Goal: Transaction & Acquisition: Purchase product/service

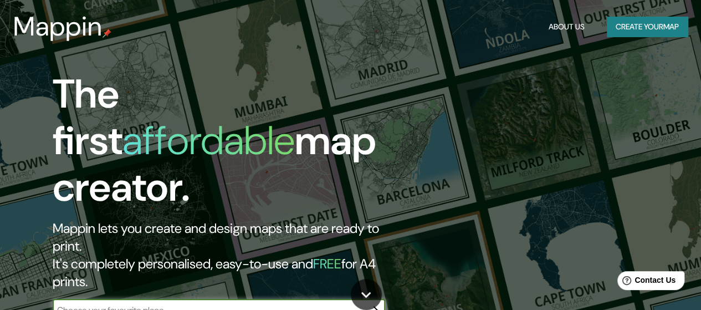
click at [207, 304] on input "text" at bounding box center [208, 310] width 310 height 13
type input "[PERSON_NAME] de deleitosa [GEOGRAPHIC_DATA]"
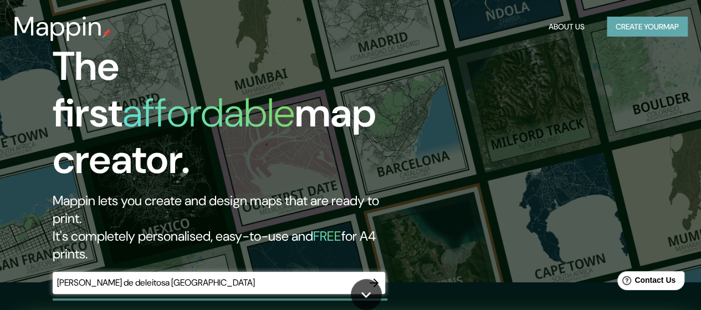
click at [660, 23] on button "Create your map" at bounding box center [647, 27] width 81 height 21
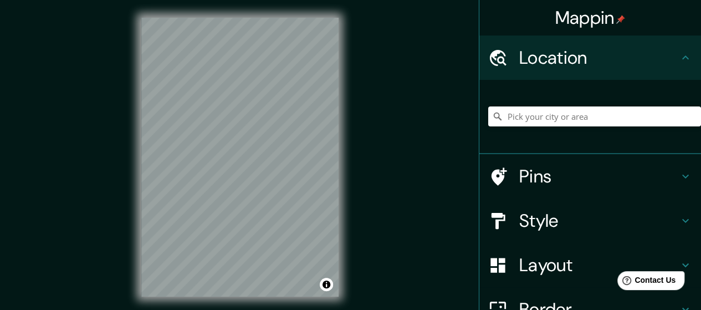
click at [547, 70] on div "Location" at bounding box center [590, 57] width 222 height 44
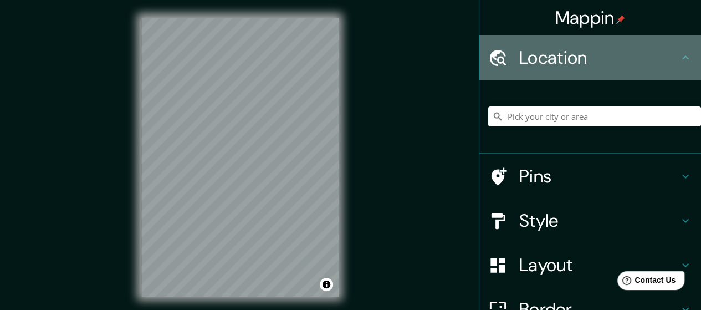
click at [510, 58] on div at bounding box center [503, 57] width 31 height 19
click at [490, 59] on icon at bounding box center [498, 57] width 17 height 16
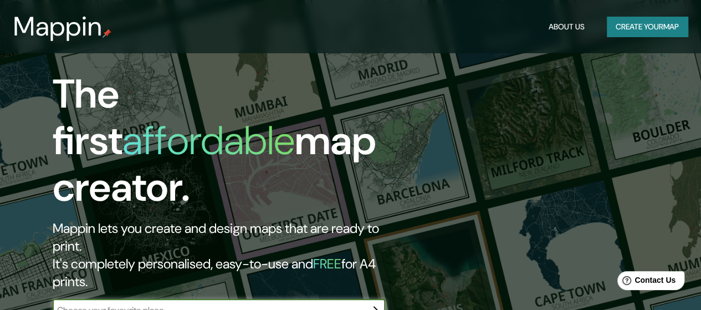
scroll to position [70, 0]
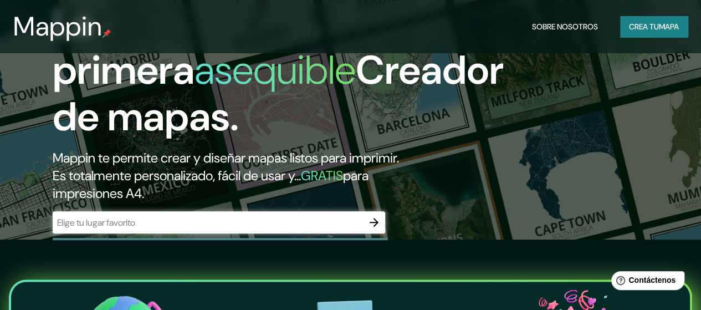
click at [296, 229] on input "text" at bounding box center [208, 222] width 310 height 13
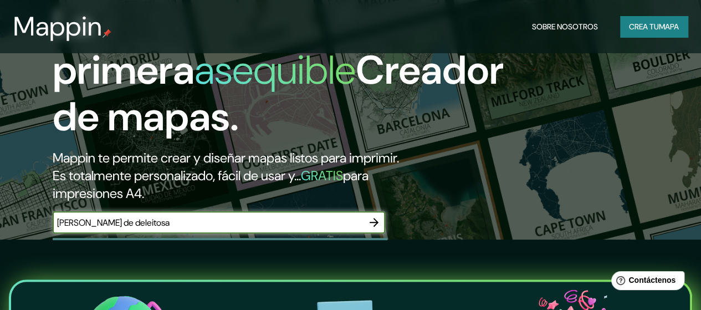
type input "[PERSON_NAME] de deleitosa"
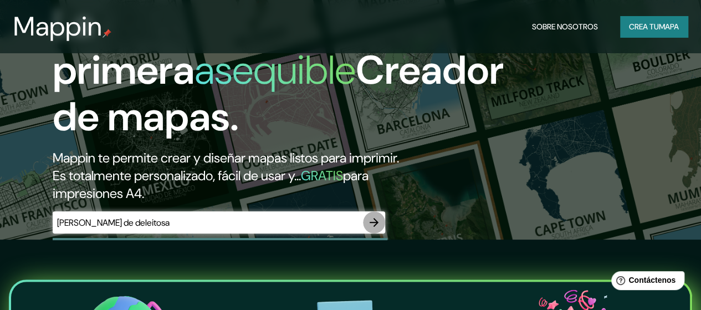
click at [378, 229] on icon "button" at bounding box center [373, 222] width 13 height 13
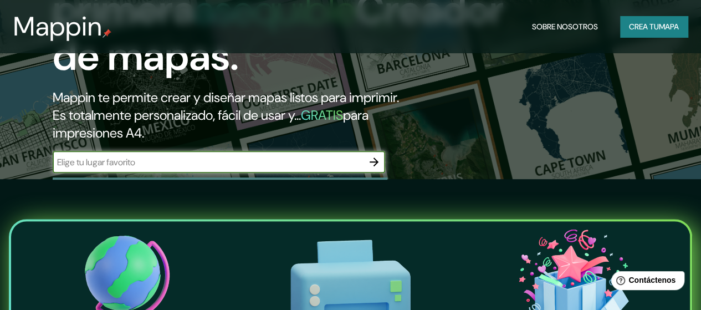
scroll to position [121, 0]
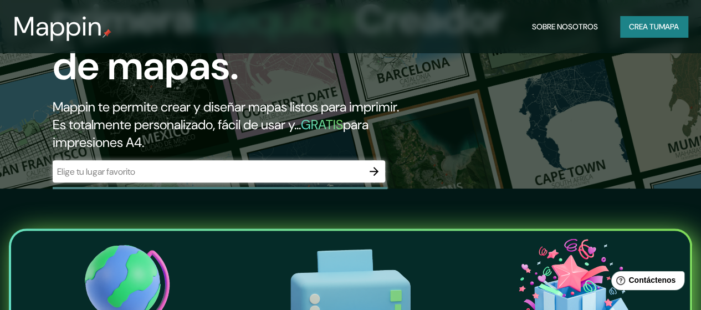
click at [227, 178] on div "​" at bounding box center [219, 171] width 333 height 22
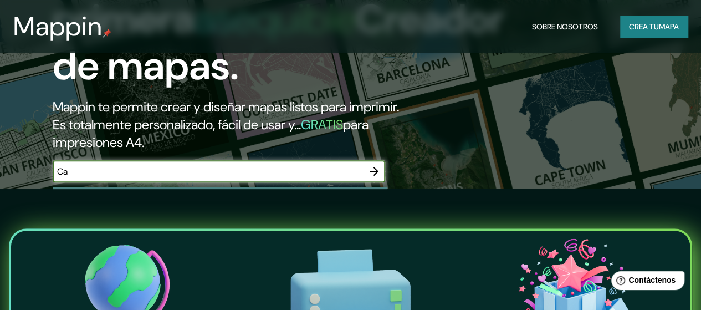
type input "C"
type input "[GEOGRAPHIC_DATA]"
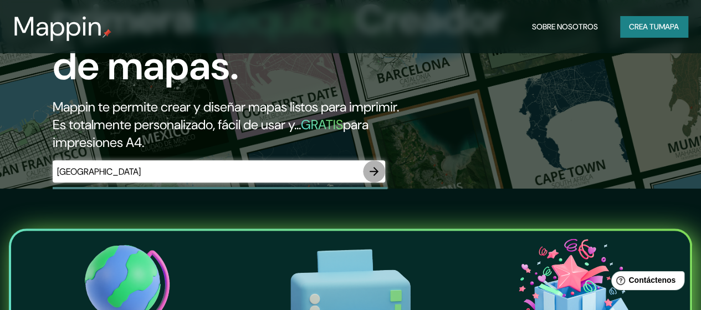
click at [377, 178] on icon "button" at bounding box center [373, 171] width 13 height 13
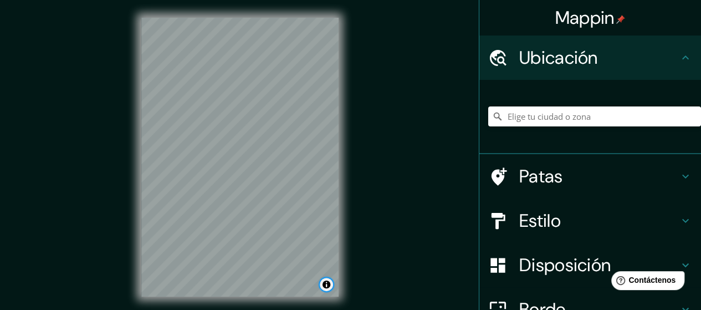
click at [327, 288] on button "Activar o desactivar atribución" at bounding box center [326, 284] width 13 height 13
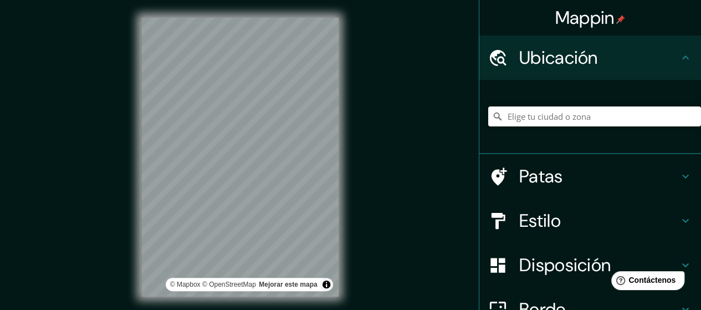
click at [564, 178] on div "Mappin Ubicación Patas Estilo Disposición Borde Elige un borde. Consejo : puede…" at bounding box center [350, 166] width 701 height 332
click at [479, 0] on html "Mappin Ubicación Patas Estilo Disposición Borde Elige un borde. Consejo : puede…" at bounding box center [350, 155] width 701 height 310
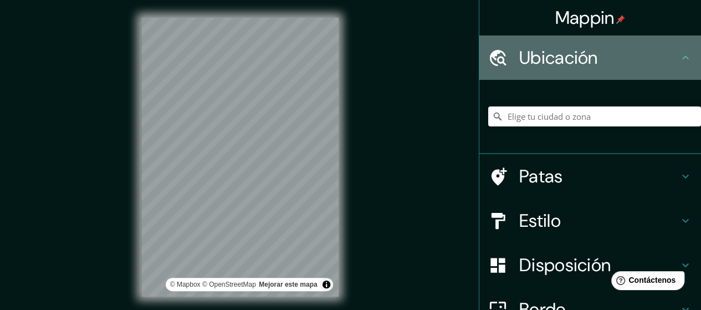
click at [668, 59] on h4 "Ubicación" at bounding box center [599, 58] width 160 height 22
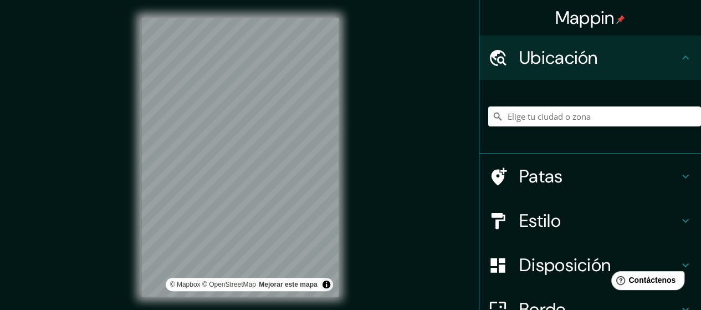
click at [550, 62] on font "Ubicación" at bounding box center [558, 57] width 79 height 23
click at [509, 57] on div at bounding box center [503, 57] width 31 height 19
click at [498, 58] on icon at bounding box center [497, 57] width 19 height 19
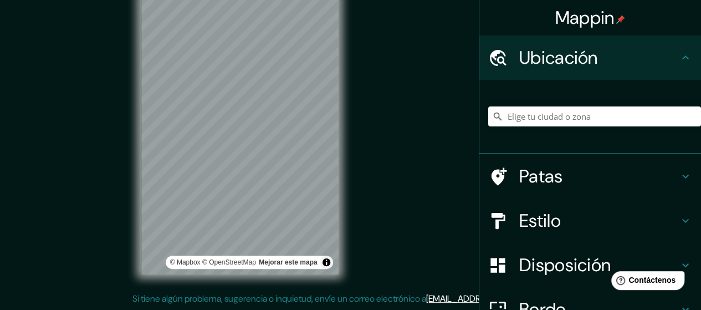
scroll to position [114, 0]
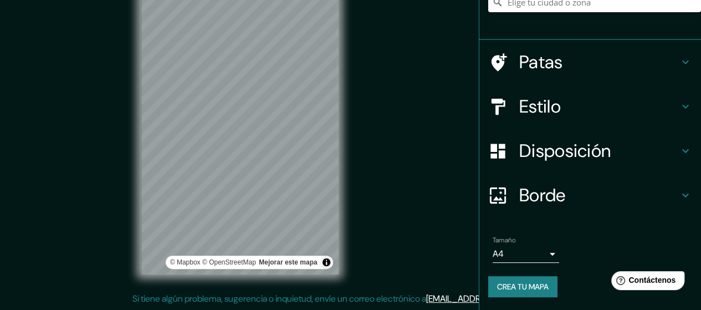
click at [434, 0] on html "Mappin Ubicación Patas Estilo Disposición Borde Elige un borde. Consejo : puede…" at bounding box center [350, 133] width 701 height 310
click at [404, 37] on div "Mappin Ubicación Patas Estilo Disposición Borde Elige un borde. Consejo : puede…" at bounding box center [350, 144] width 701 height 332
click at [428, 68] on div "Mappin Ubicación Patas Estilo Disposición Borde Elige un borde. Consejo : puede…" at bounding box center [350, 144] width 701 height 332
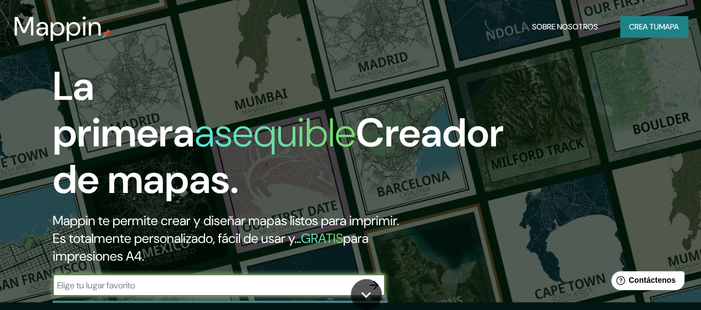
scroll to position [88, 0]
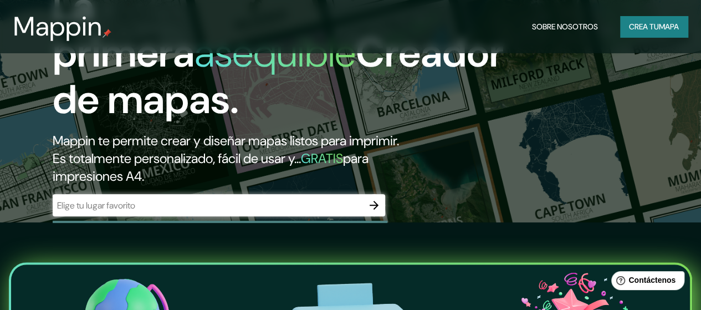
click at [310, 216] on div "​" at bounding box center [219, 205] width 333 height 22
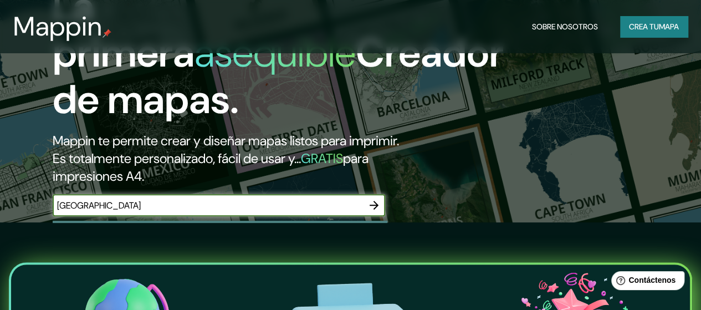
type input "[GEOGRAPHIC_DATA]"
click at [378, 210] on icon "button" at bounding box center [374, 205] width 9 height 9
